Goal: Task Accomplishment & Management: Manage account settings

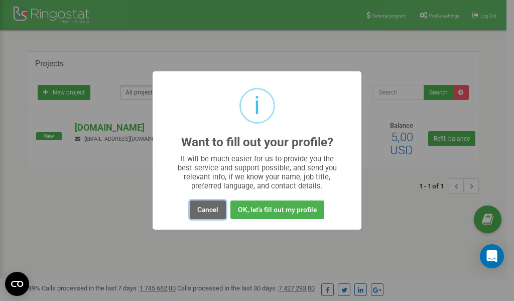
click at [203, 212] on button "Cancel" at bounding box center [208, 209] width 36 height 19
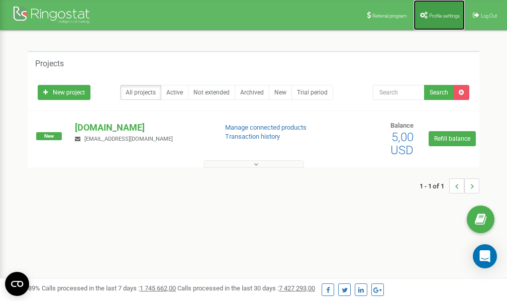
click at [436, 17] on span "Profile settings" at bounding box center [444, 16] width 31 height 6
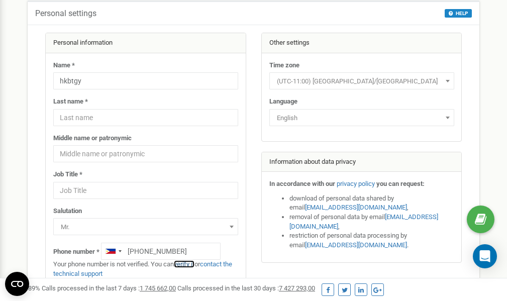
click at [191, 265] on link "verify it" at bounding box center [184, 264] width 21 height 8
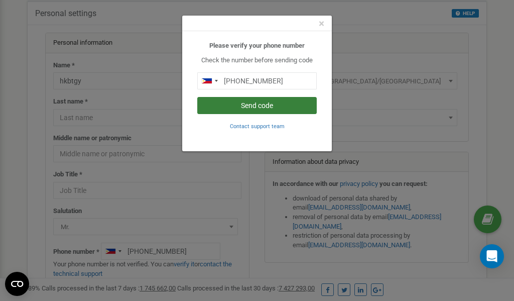
click at [251, 104] on button "Send code" at bounding box center [257, 105] width 120 height 17
